Goal: Information Seeking & Learning: Find specific page/section

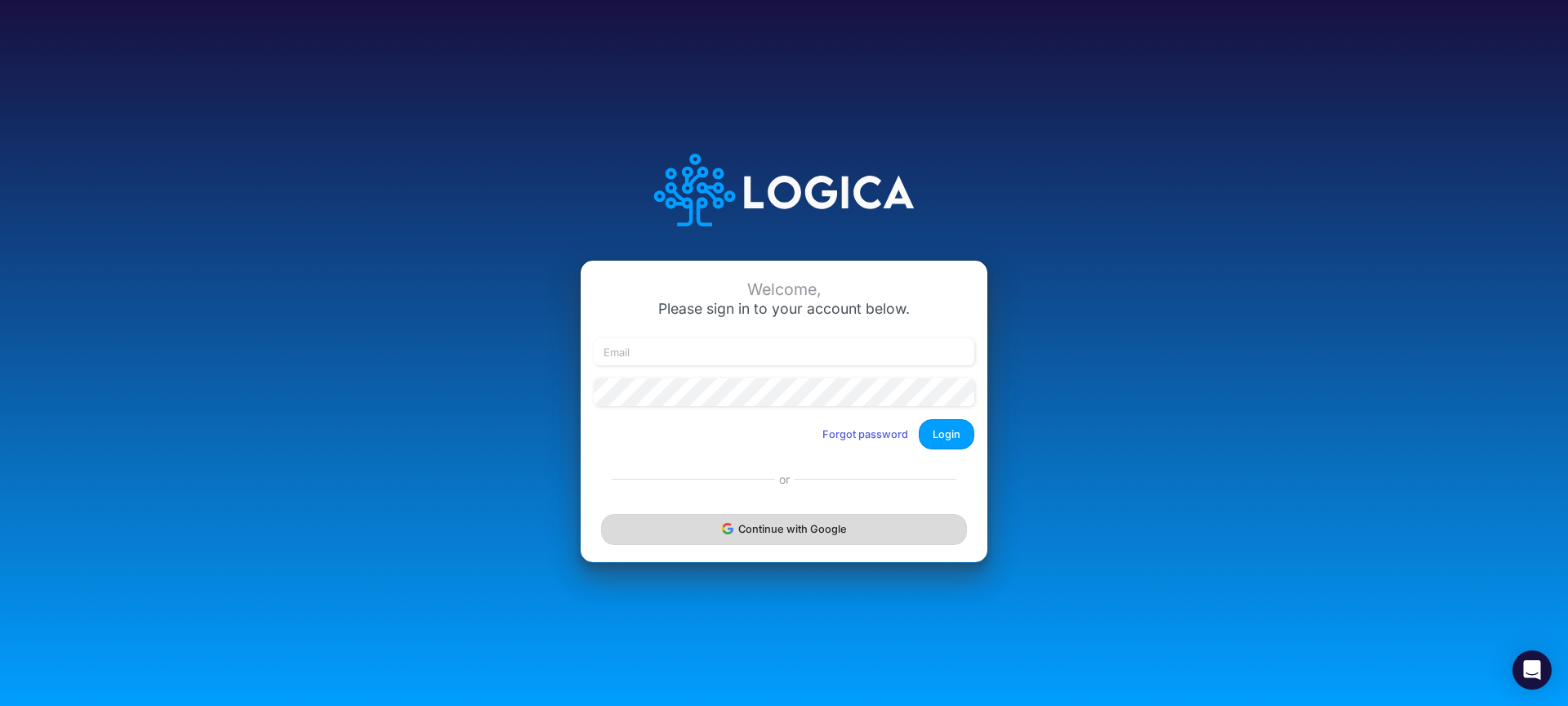
click at [771, 527] on button "Continue with Google" at bounding box center [784, 529] width 366 height 30
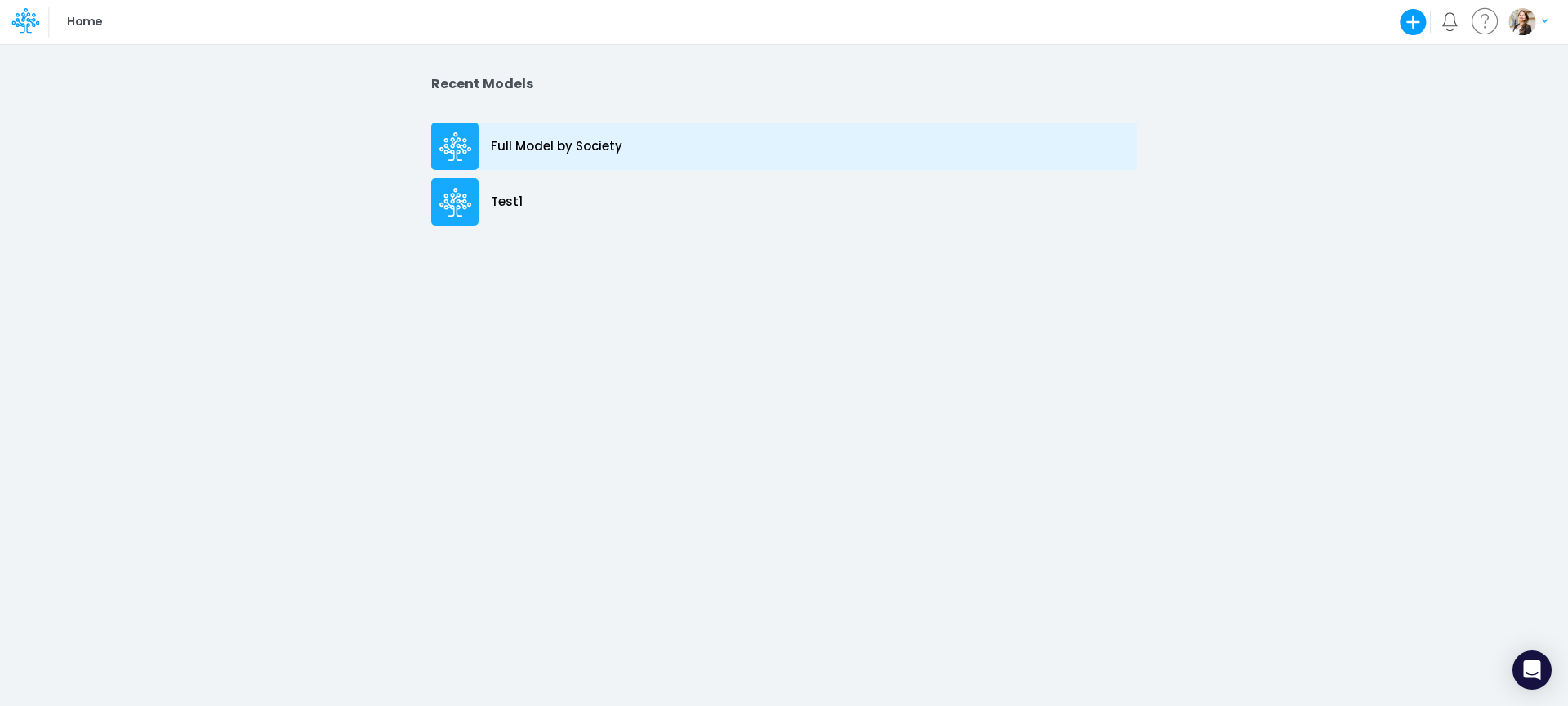
click at [527, 143] on p "Full Model by Society" at bounding box center [556, 147] width 132 height 19
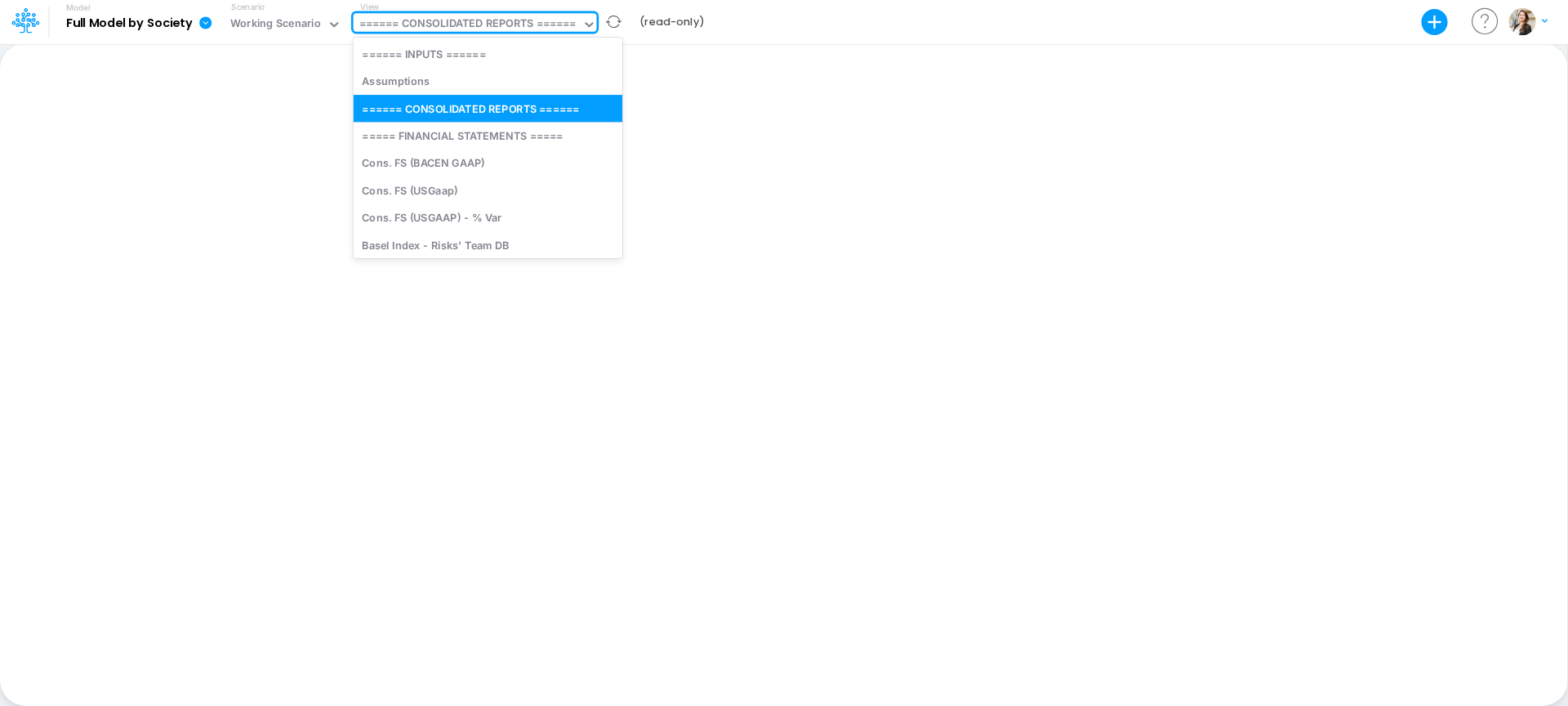
click at [451, 22] on div "====== CONSOLIDATED REPORTS ======" at bounding box center [468, 25] width 218 height 19
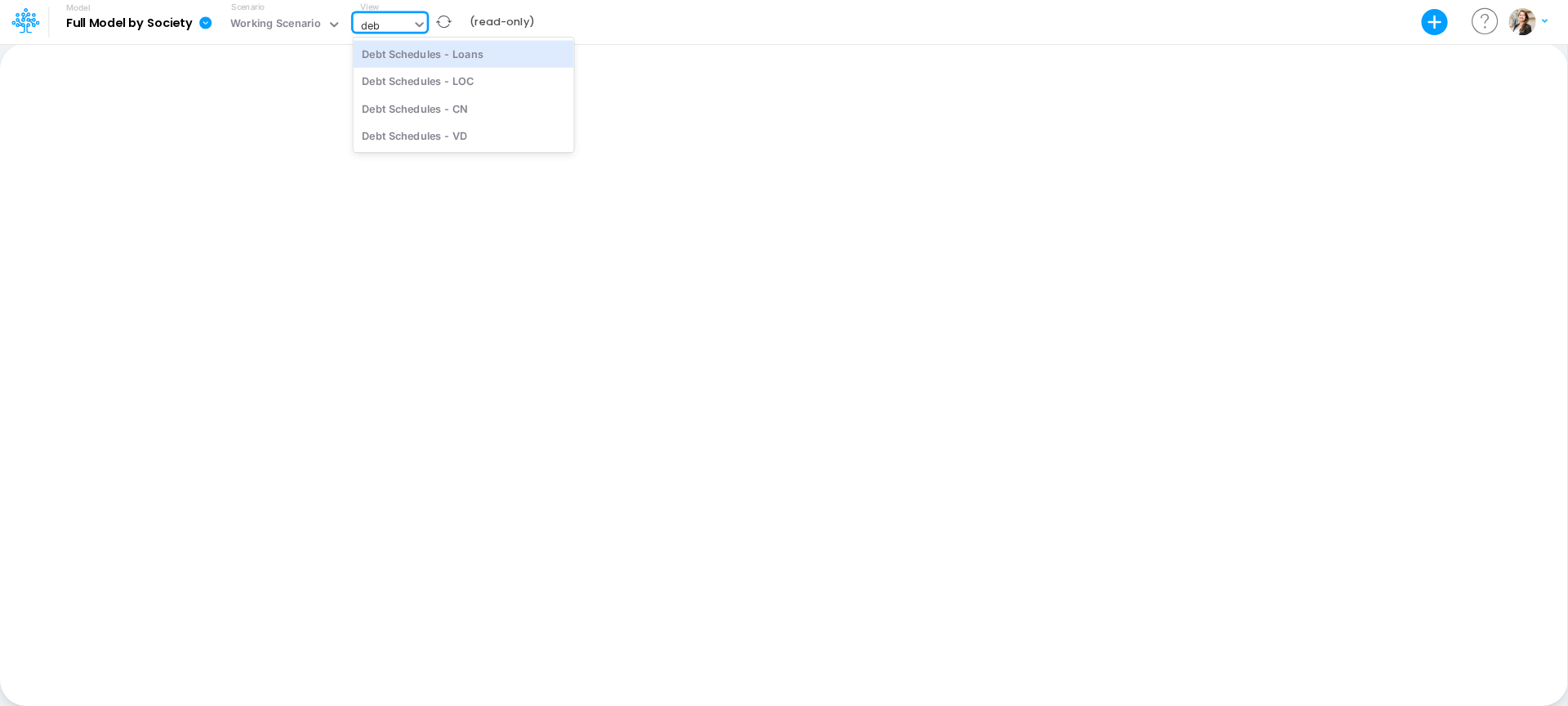
type input "debt"
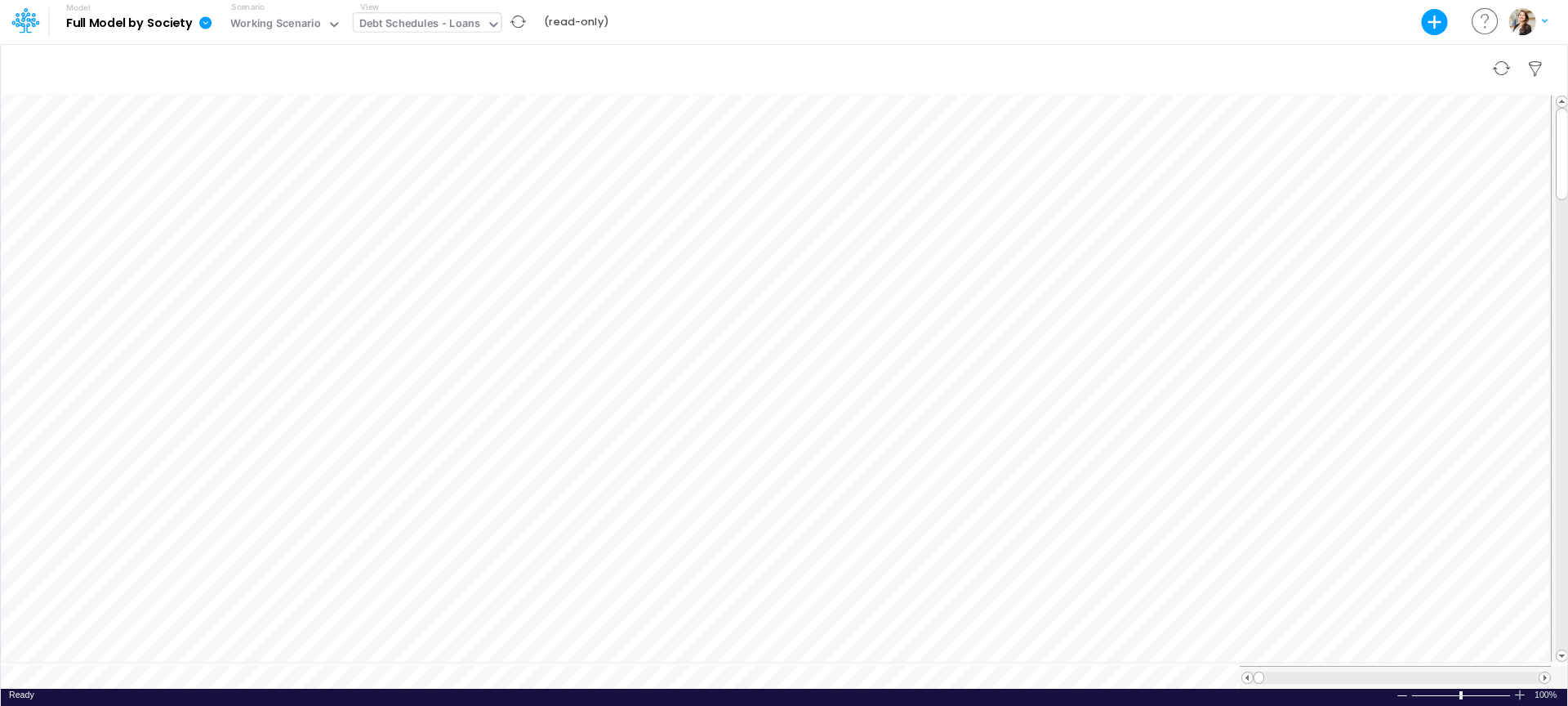
scroll to position [7, 1]
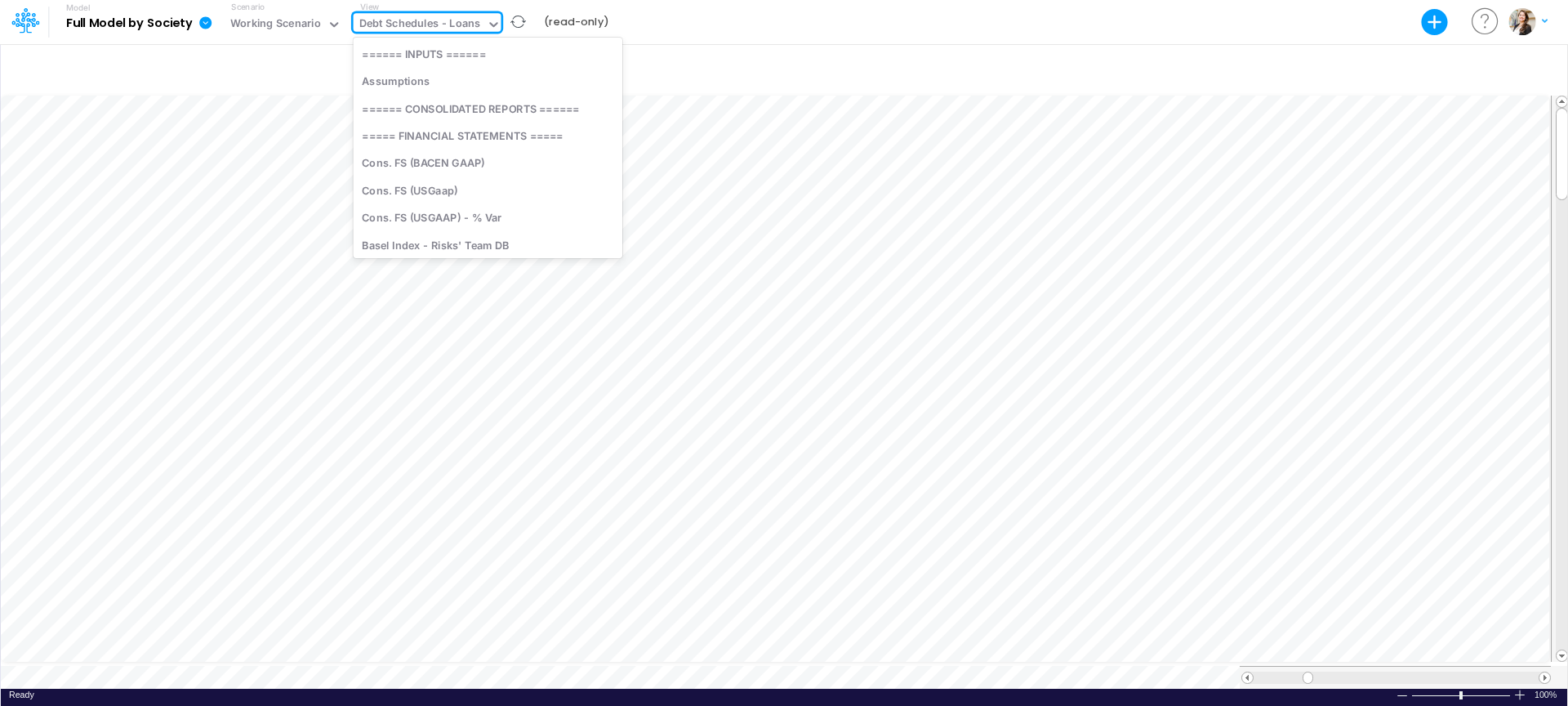
click at [432, 30] on div "Debt Schedules - Loans" at bounding box center [420, 25] width 121 height 19
type input "01US"
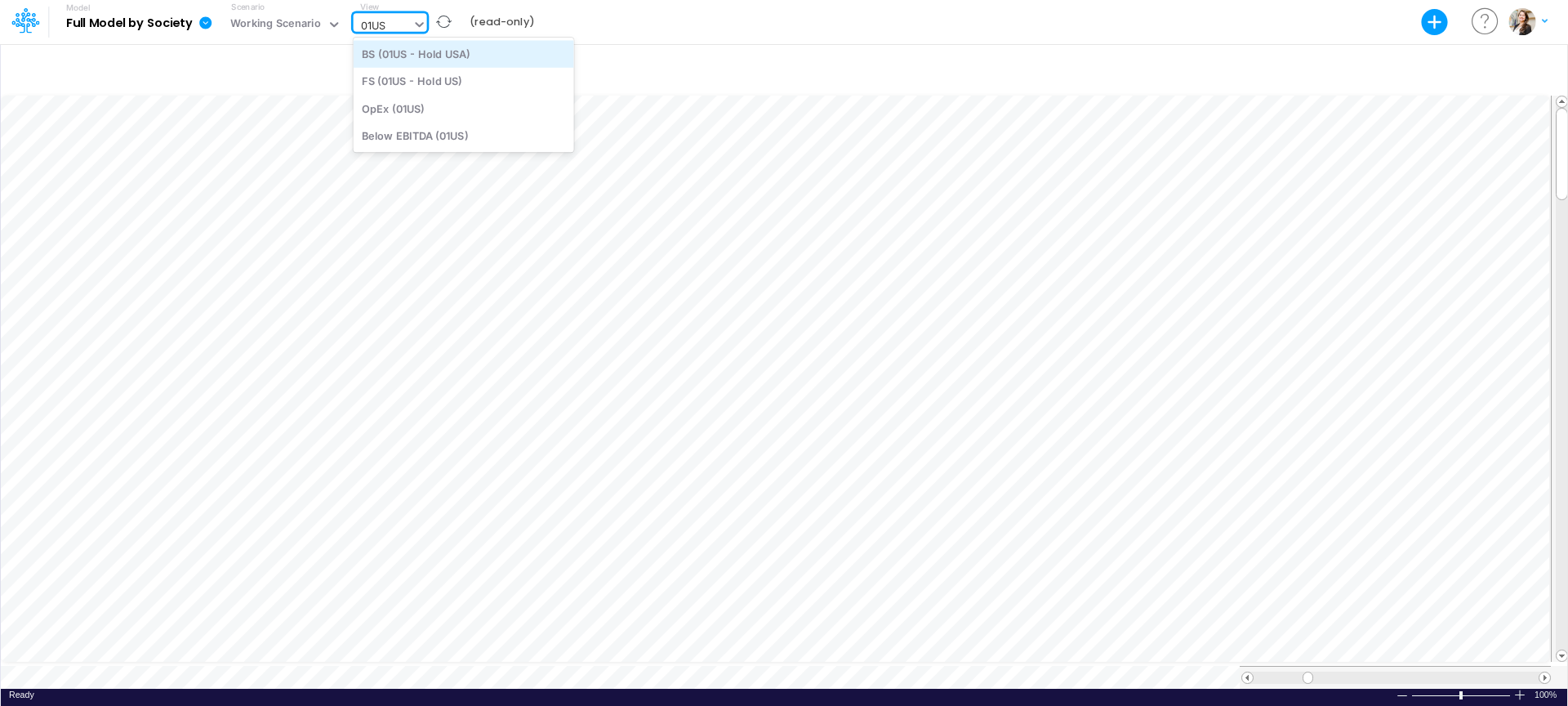
click at [459, 57] on div "BS (01US - Hold USA)" at bounding box center [464, 53] width 220 height 27
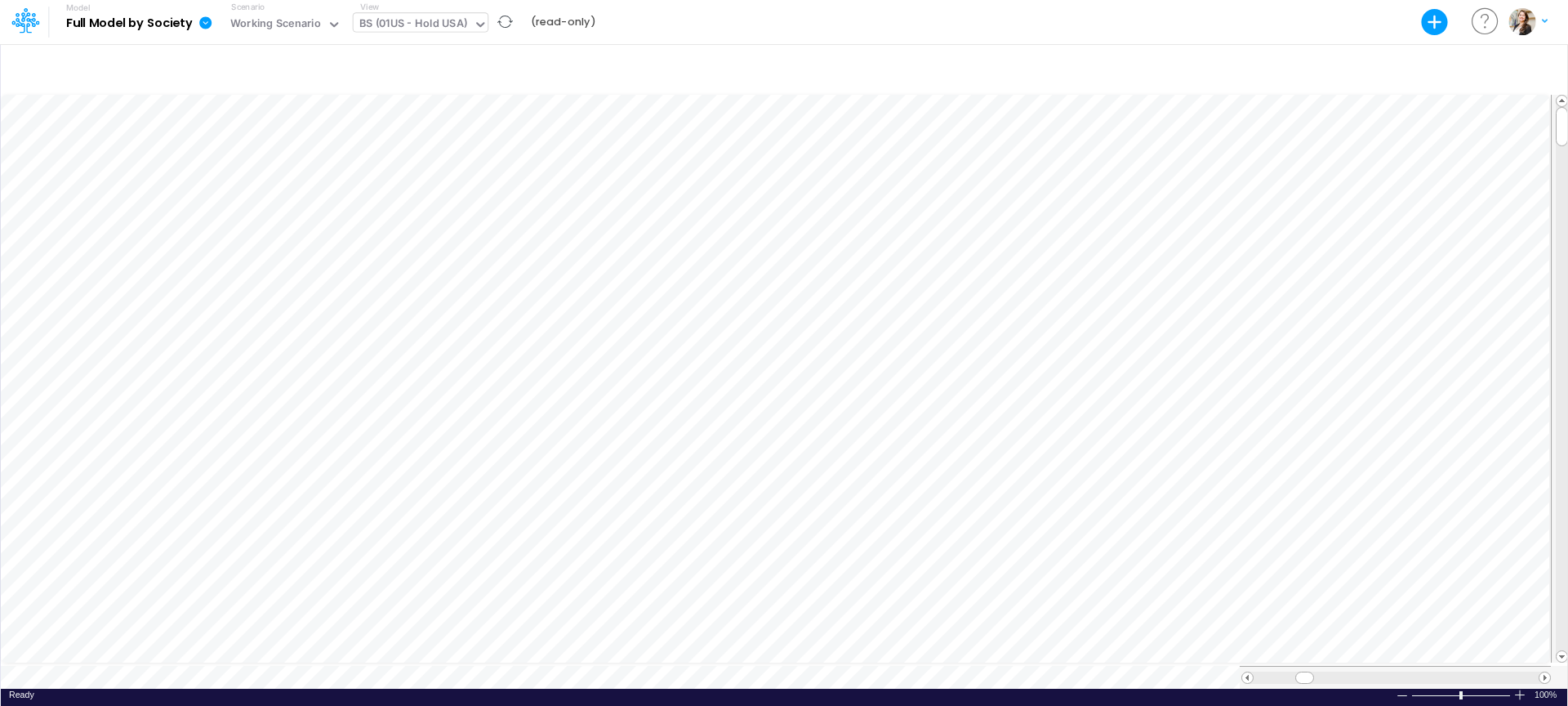
scroll to position [7, 1]
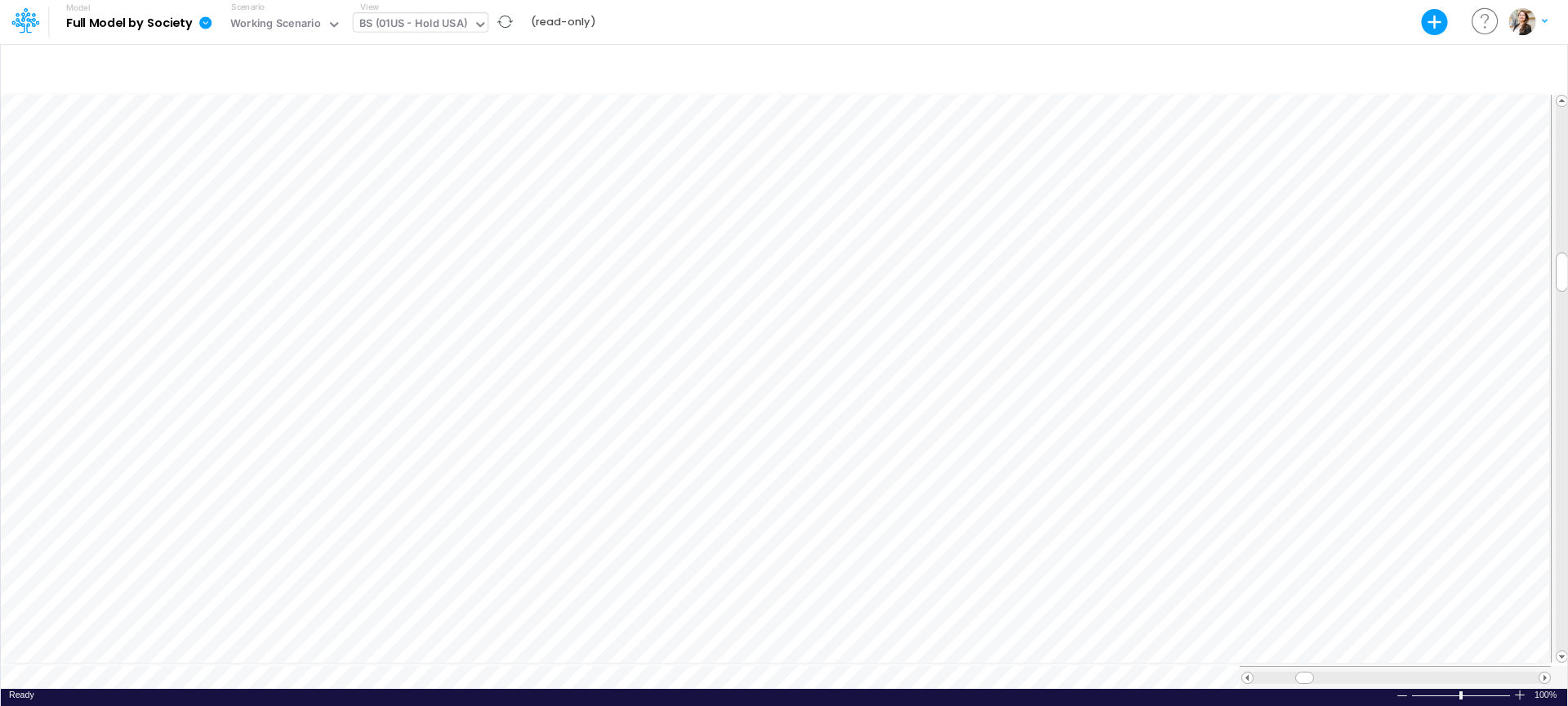
scroll to position [7, 1]
click at [429, 21] on div "BS (01US - Hold USA)" at bounding box center [413, 25] width 107 height 19
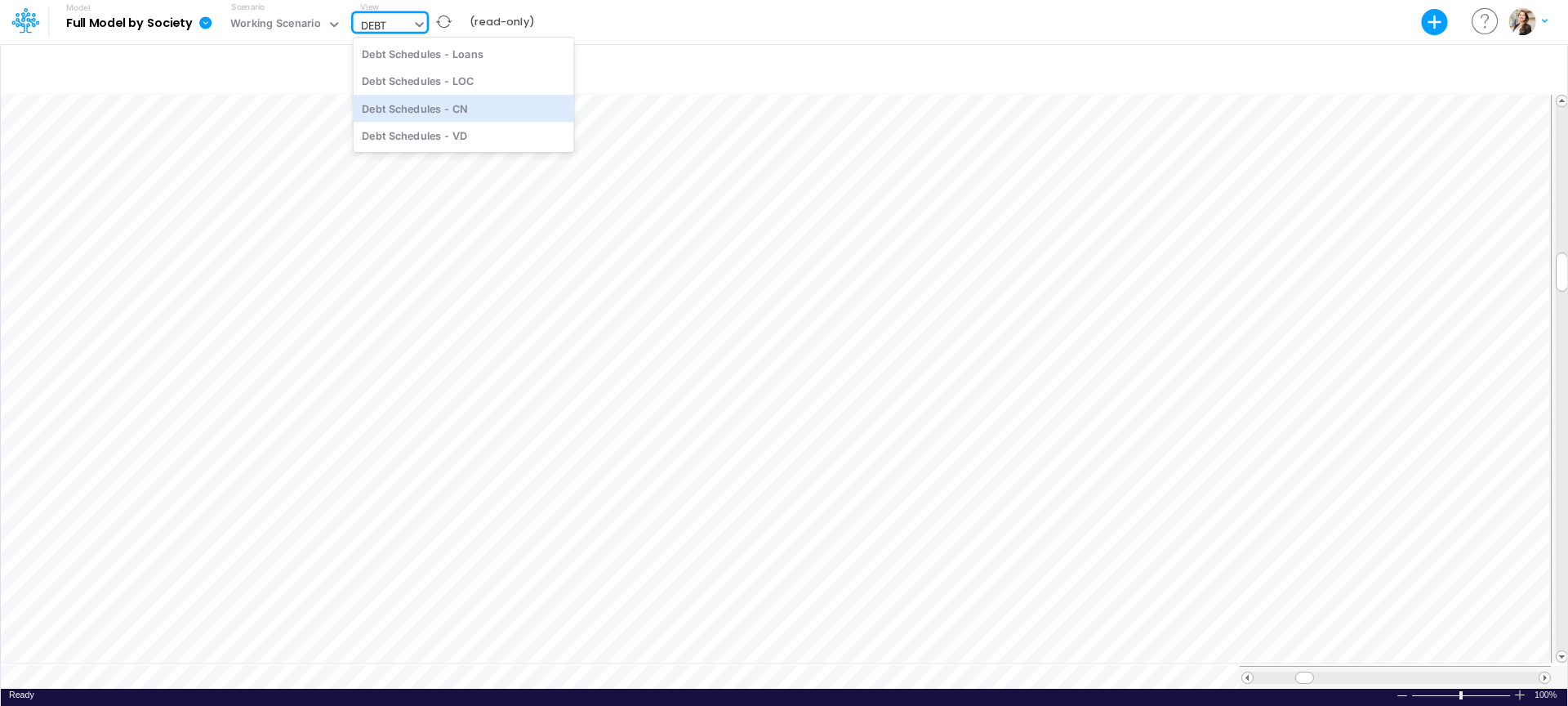
type input "DEBT"
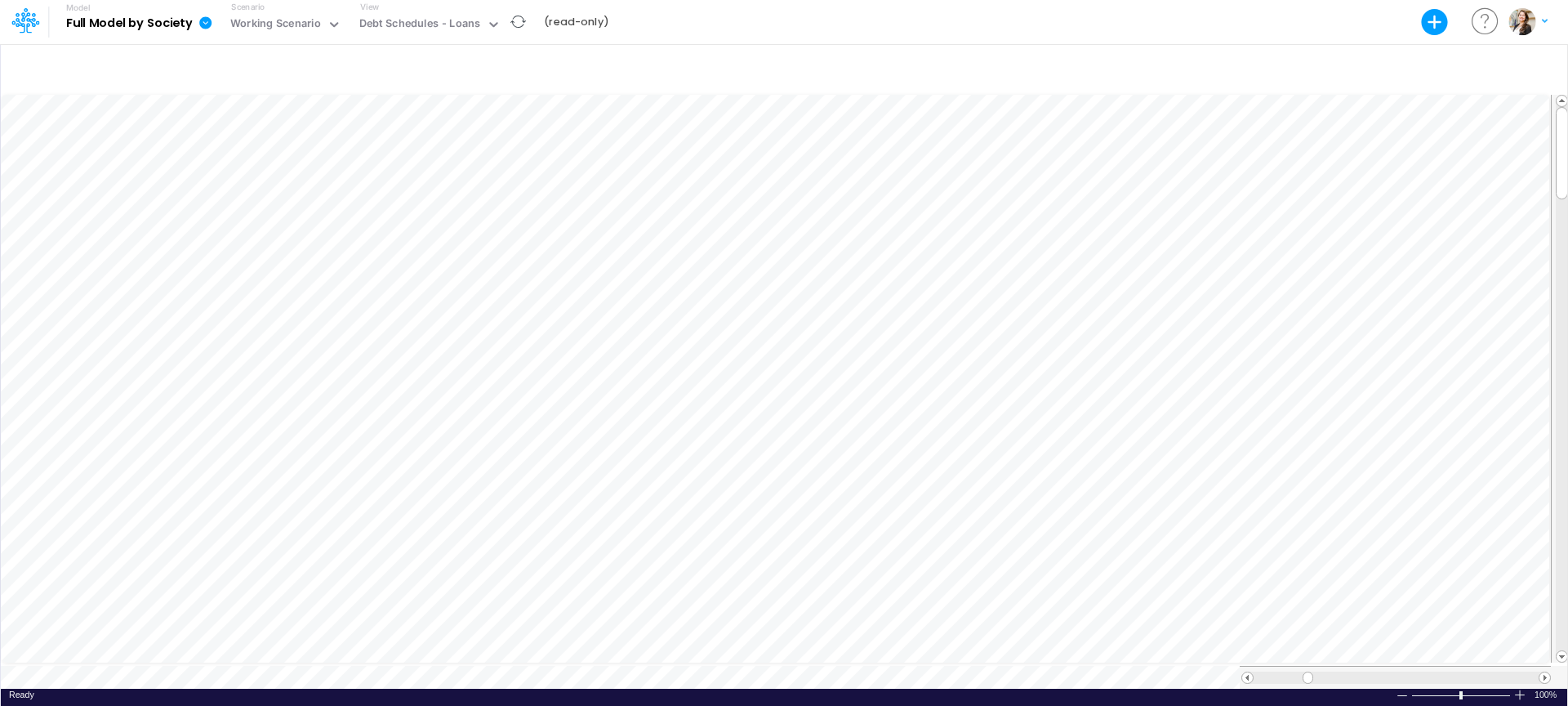
scroll to position [7, 1]
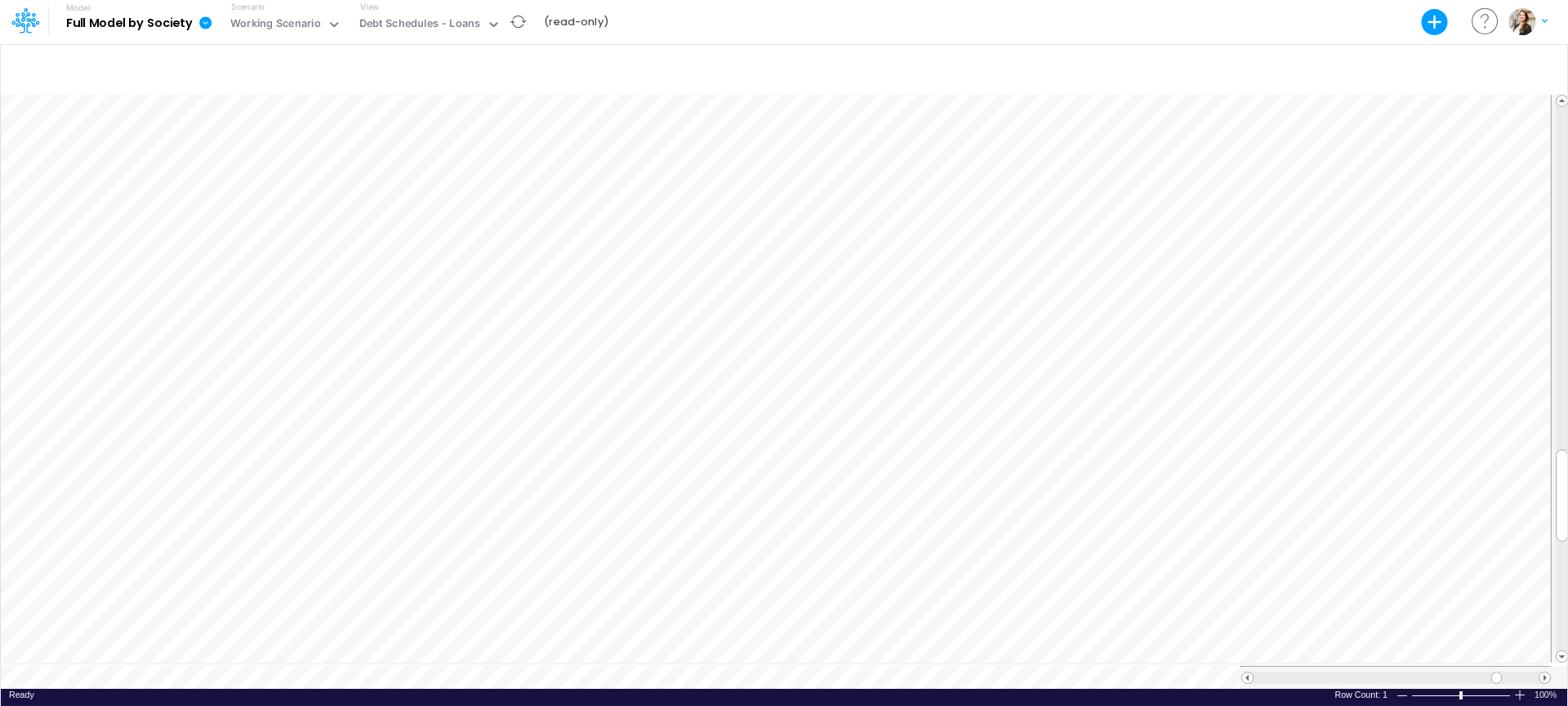
scroll to position [7, 1]
click at [392, 30] on div "Debt Schedules - Loans" at bounding box center [420, 25] width 121 height 19
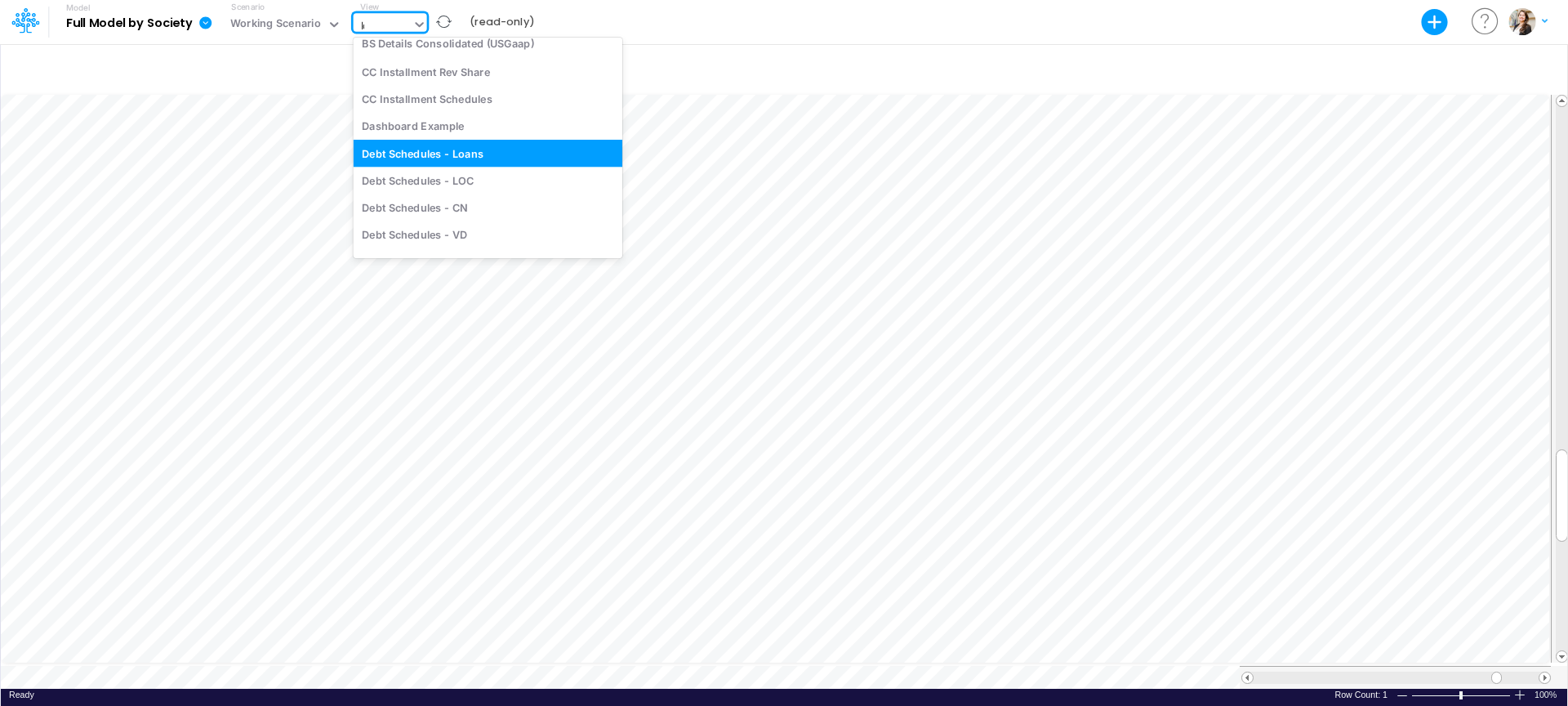
scroll to position [163, 0]
type input "loc"
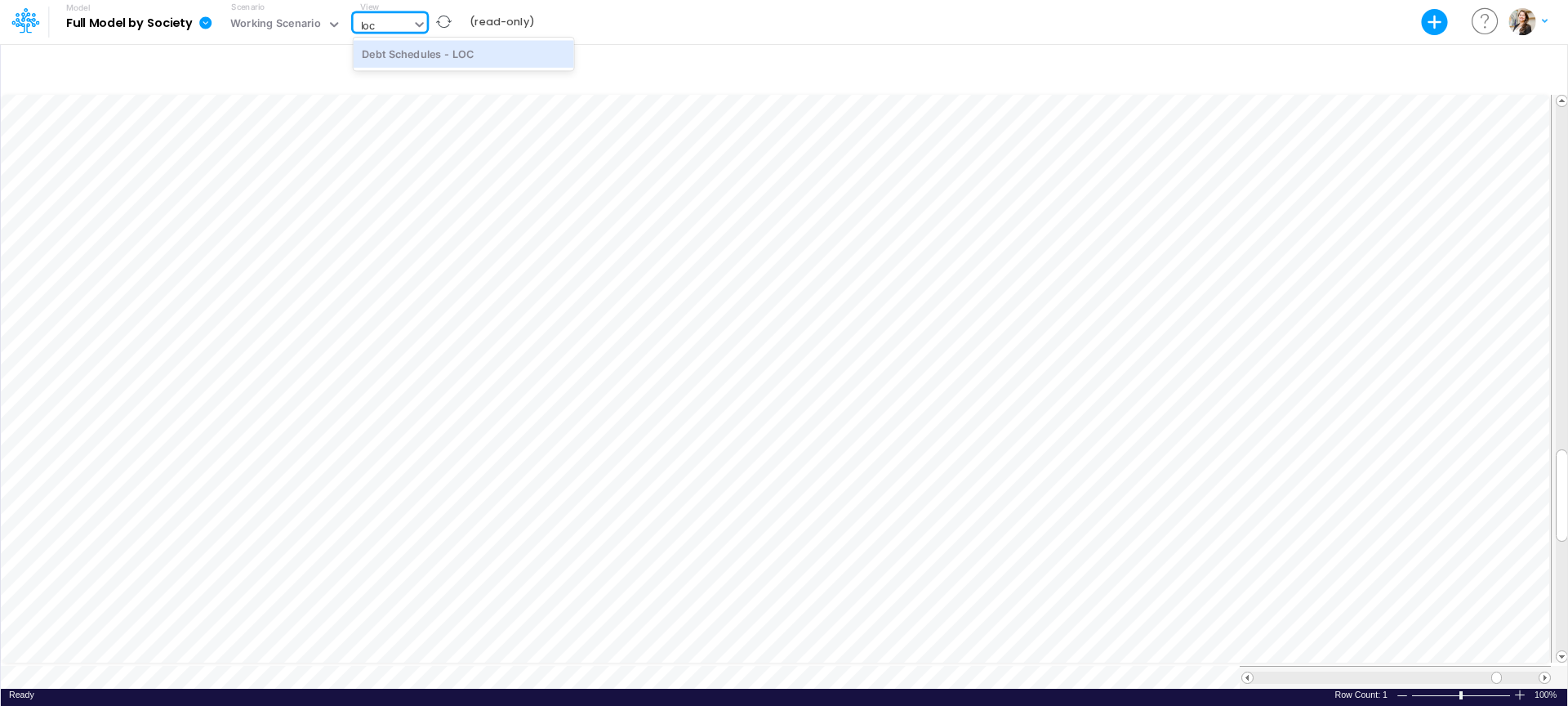
scroll to position [0, 0]
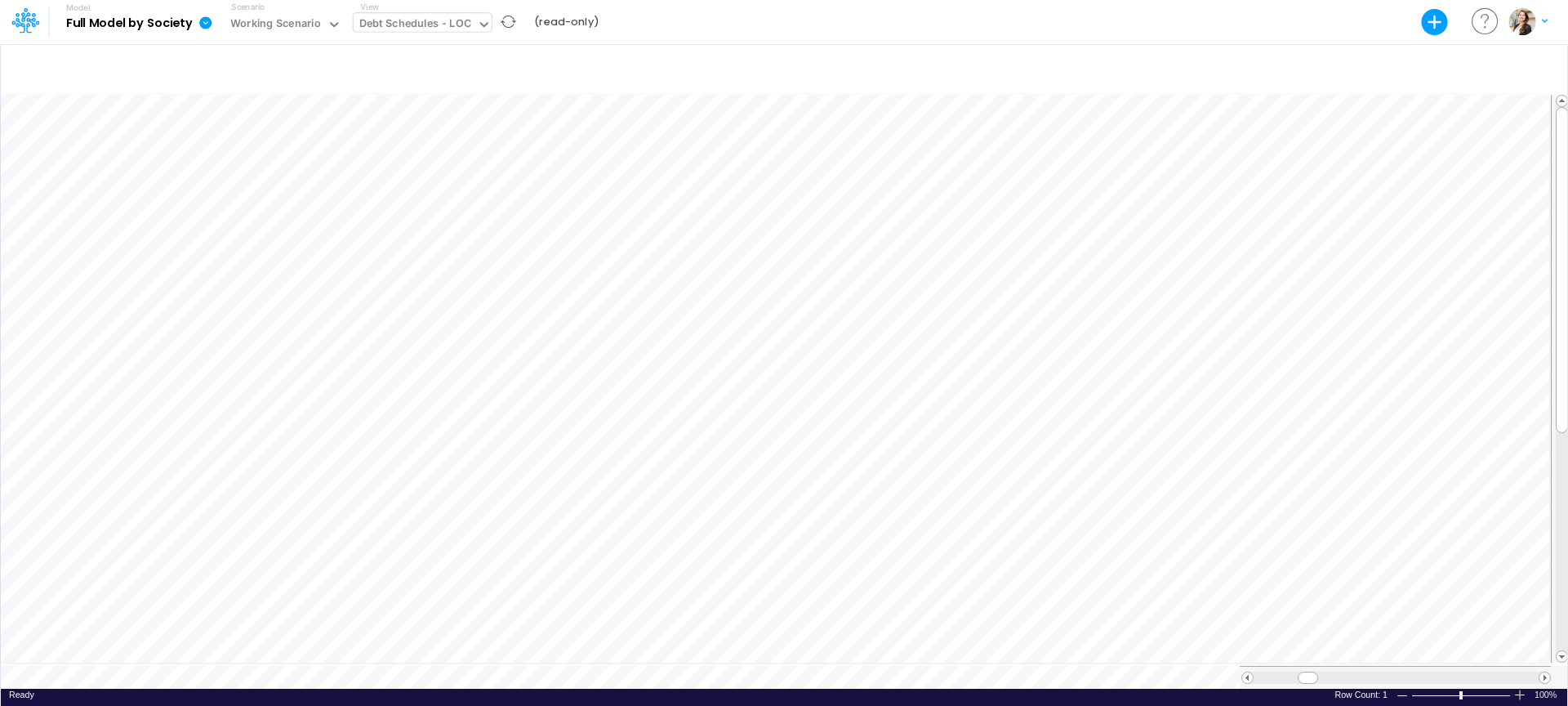
scroll to position [7, 1]
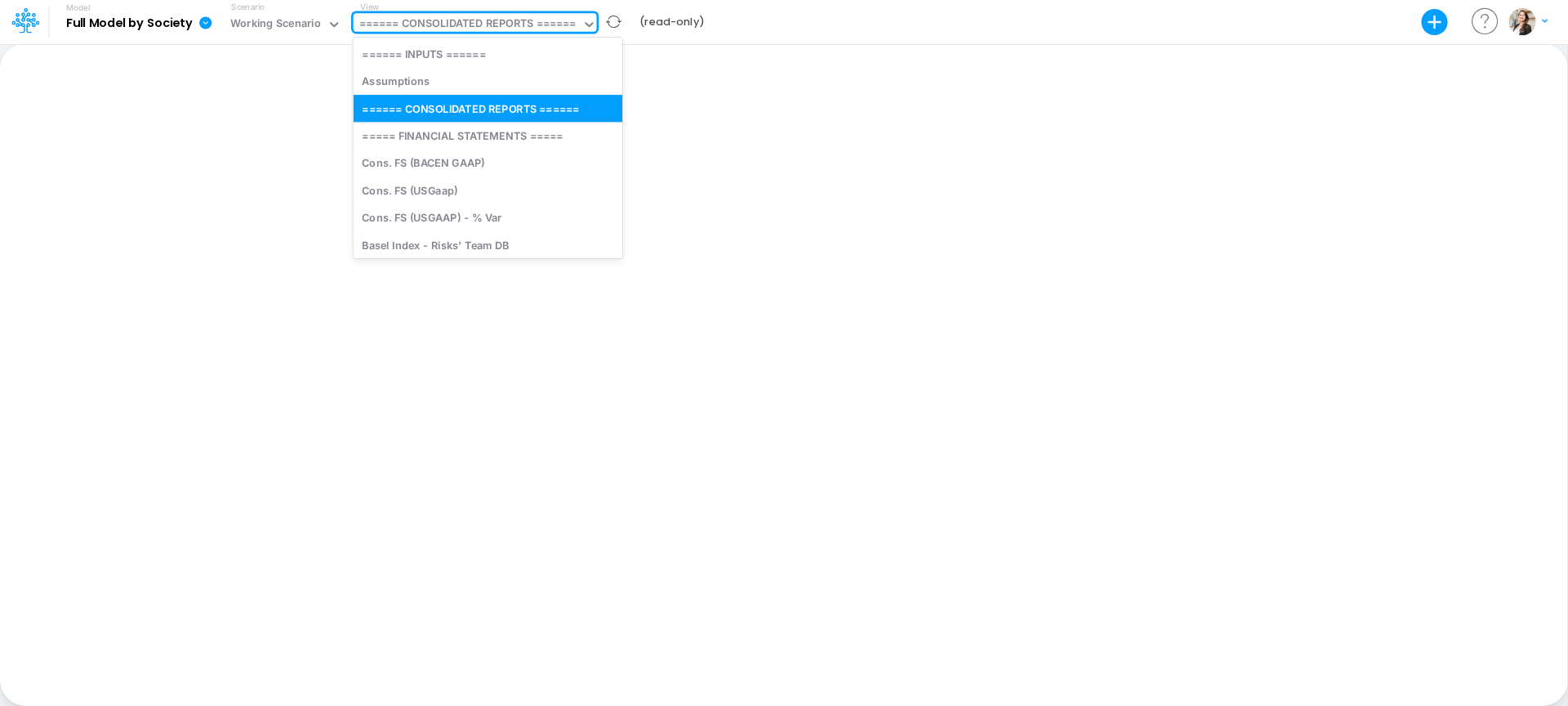
click at [535, 25] on div "====== CONSOLIDATED REPORTS ======" at bounding box center [468, 25] width 218 height 19
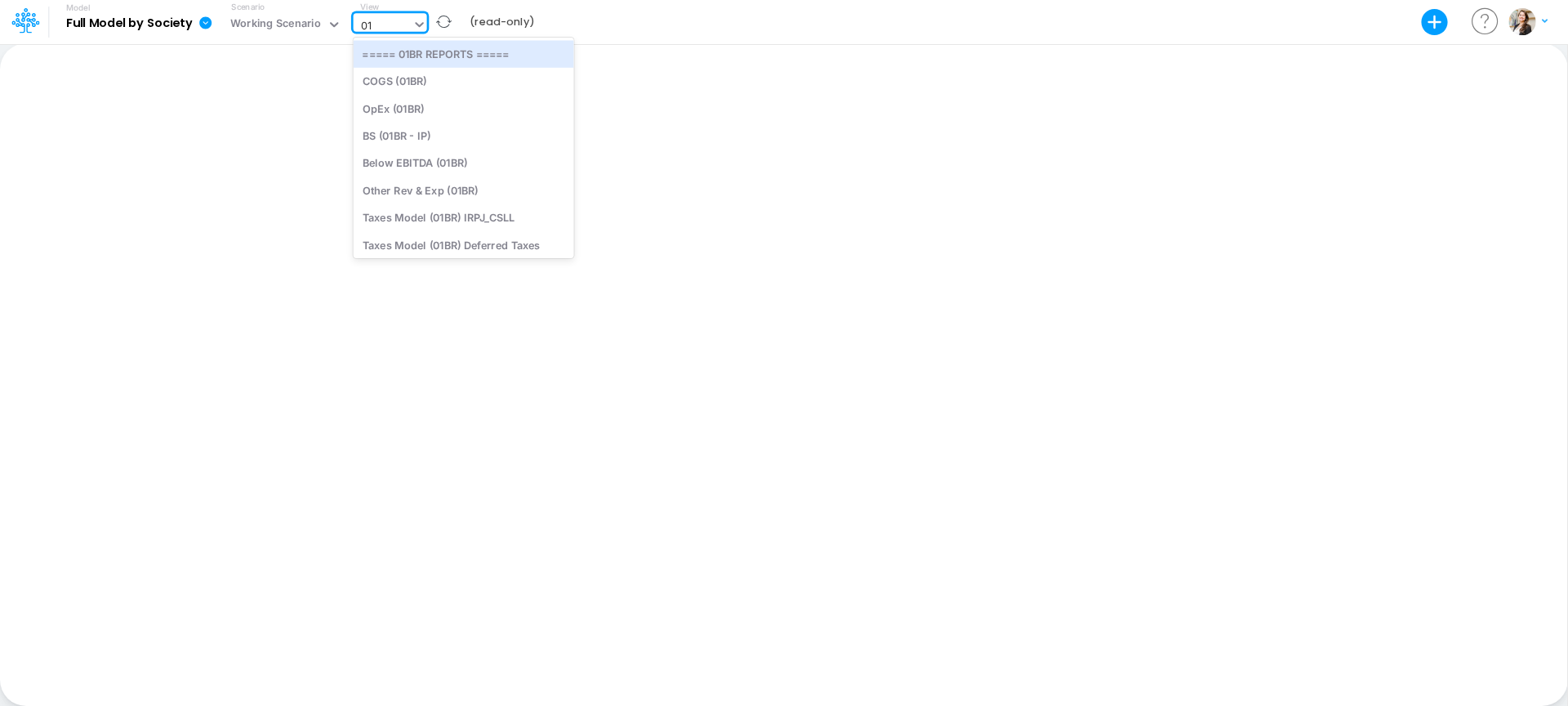
type input "0"
type input "BS"
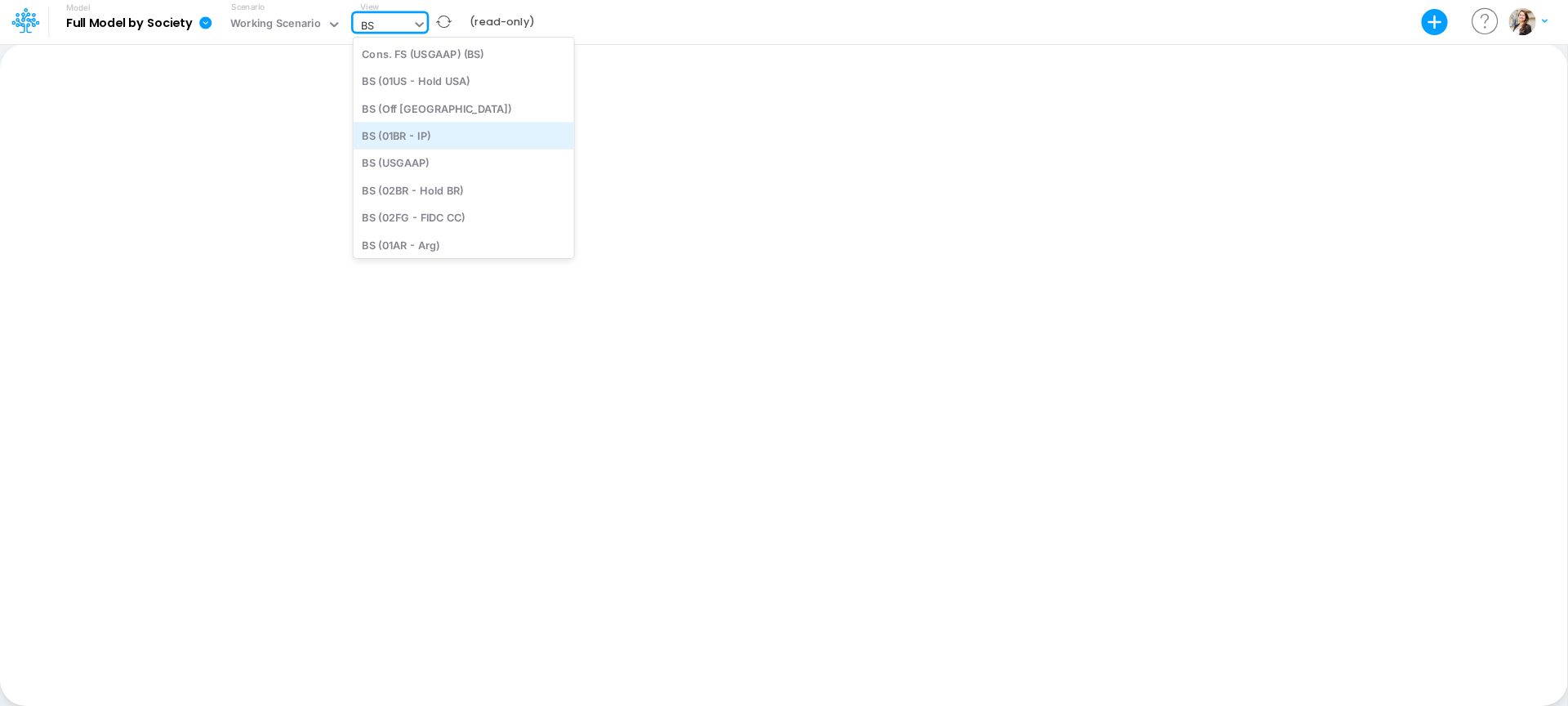
click at [446, 135] on div "BS (01BR - IP)" at bounding box center [464, 134] width 220 height 27
type input "BS (01BR - IP)"
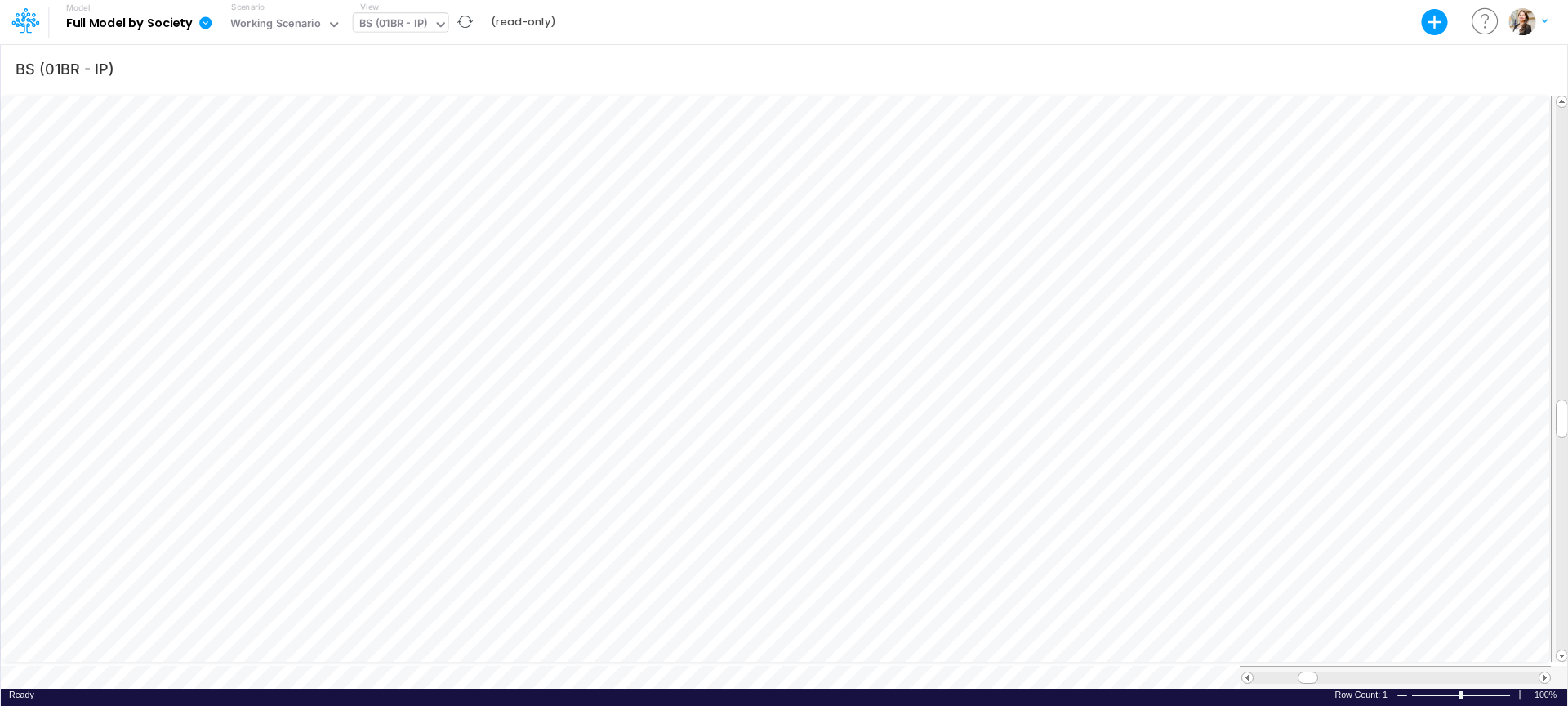
scroll to position [7, 1]
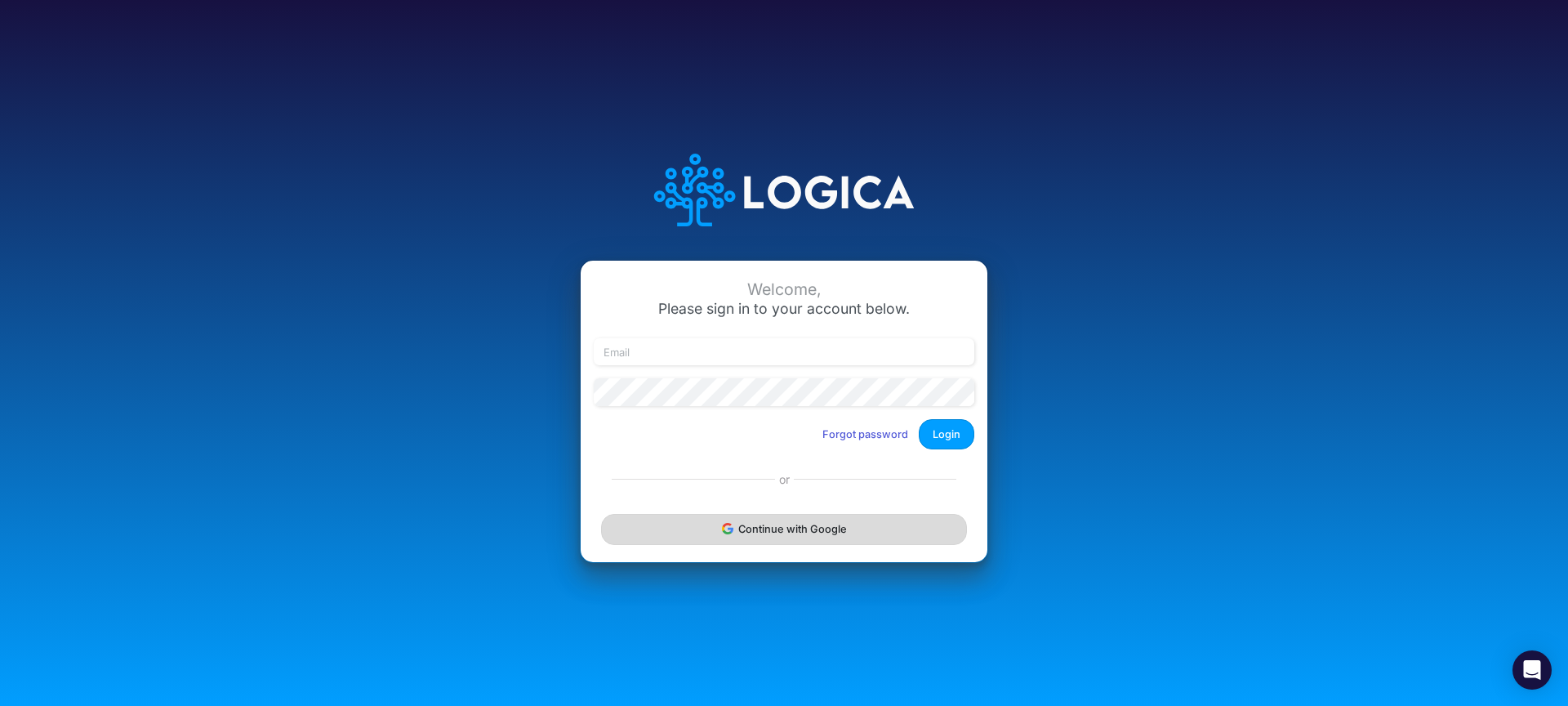
click at [778, 539] on button "Continue with Google" at bounding box center [784, 529] width 366 height 30
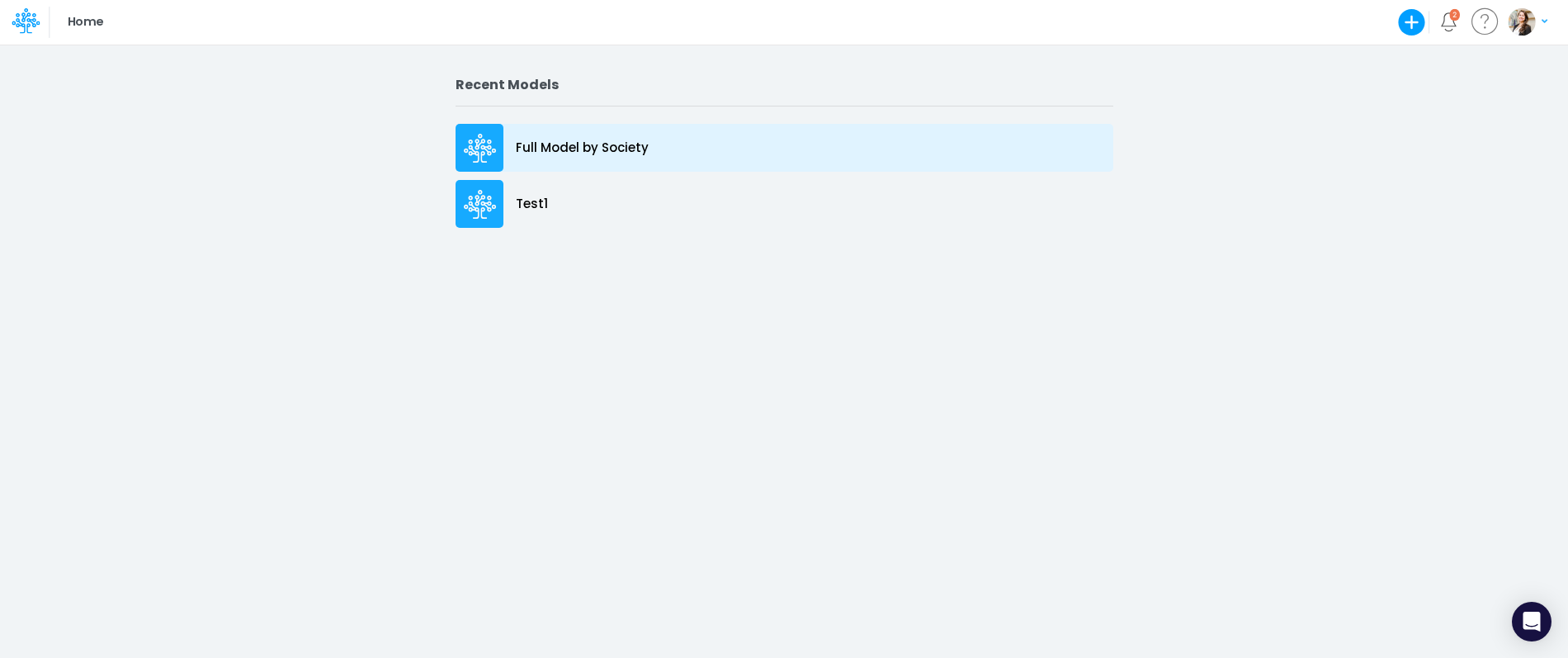
click at [604, 129] on div "Full Model by Society" at bounding box center [784, 147] width 658 height 48
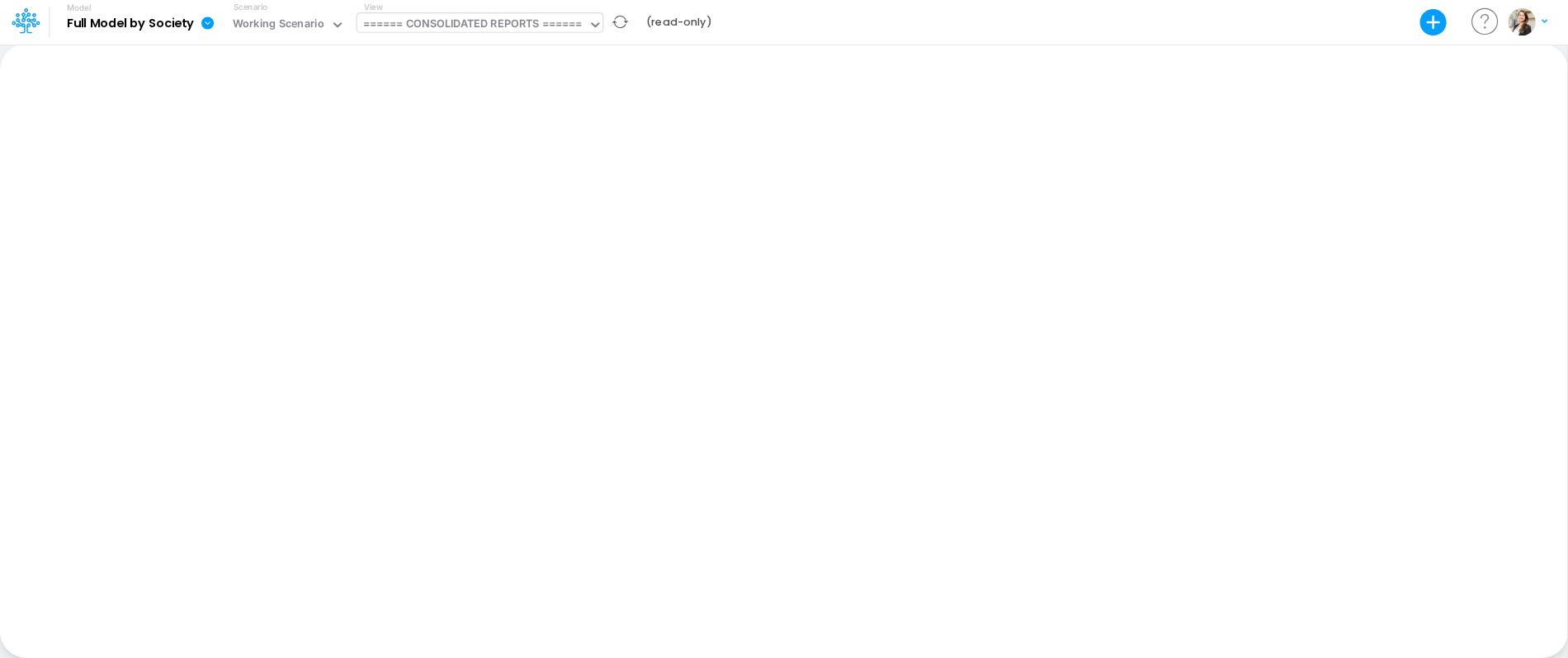
click at [491, 22] on div "====== CONSOLIDATED REPORTS ======" at bounding box center [473, 25] width 220 height 19
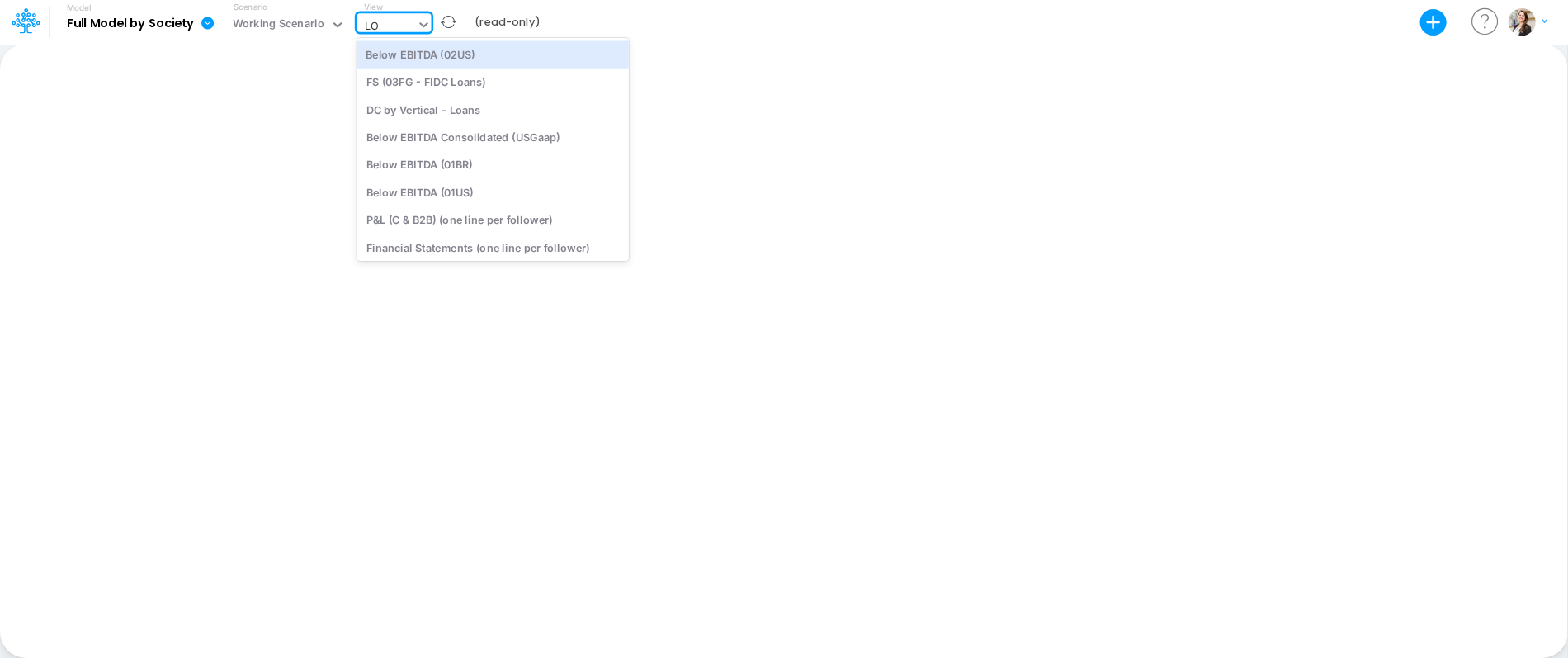
type input "LOAN"
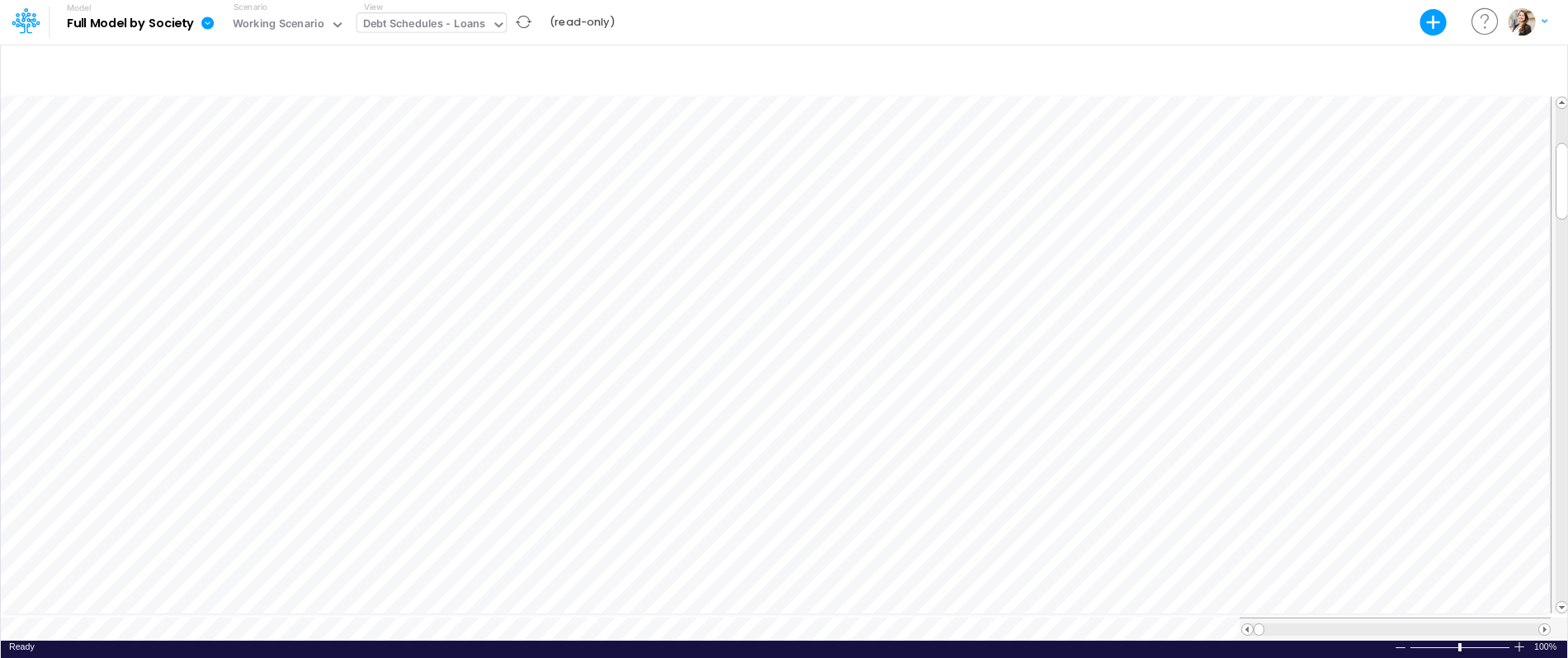
scroll to position [7, 1]
